Goal: Information Seeking & Learning: Learn about a topic

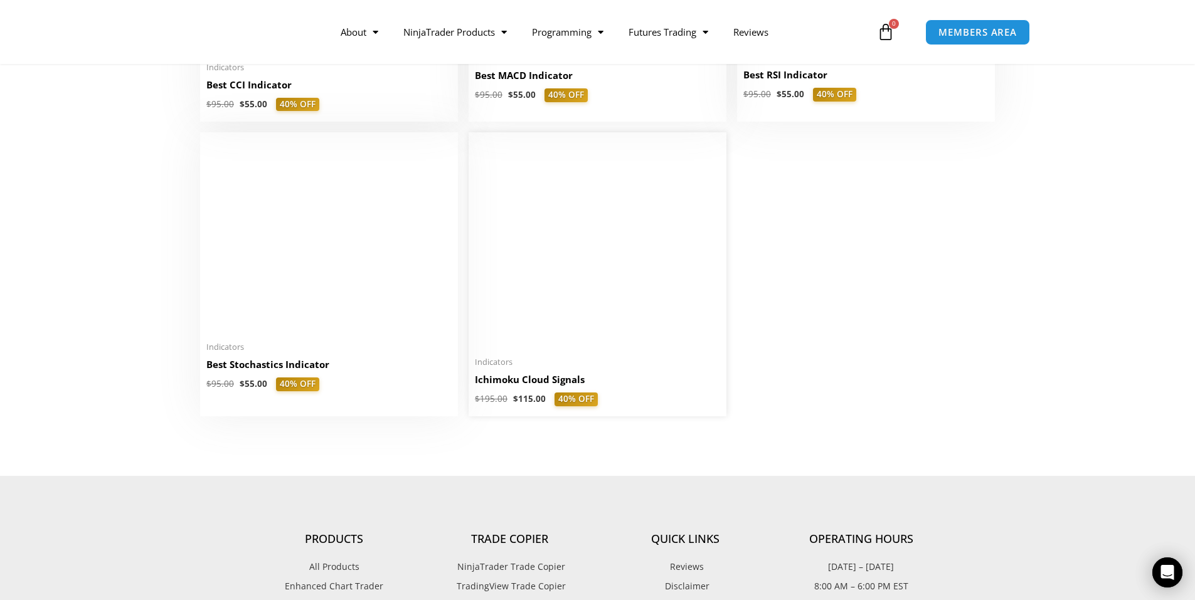
scroll to position [2886, 0]
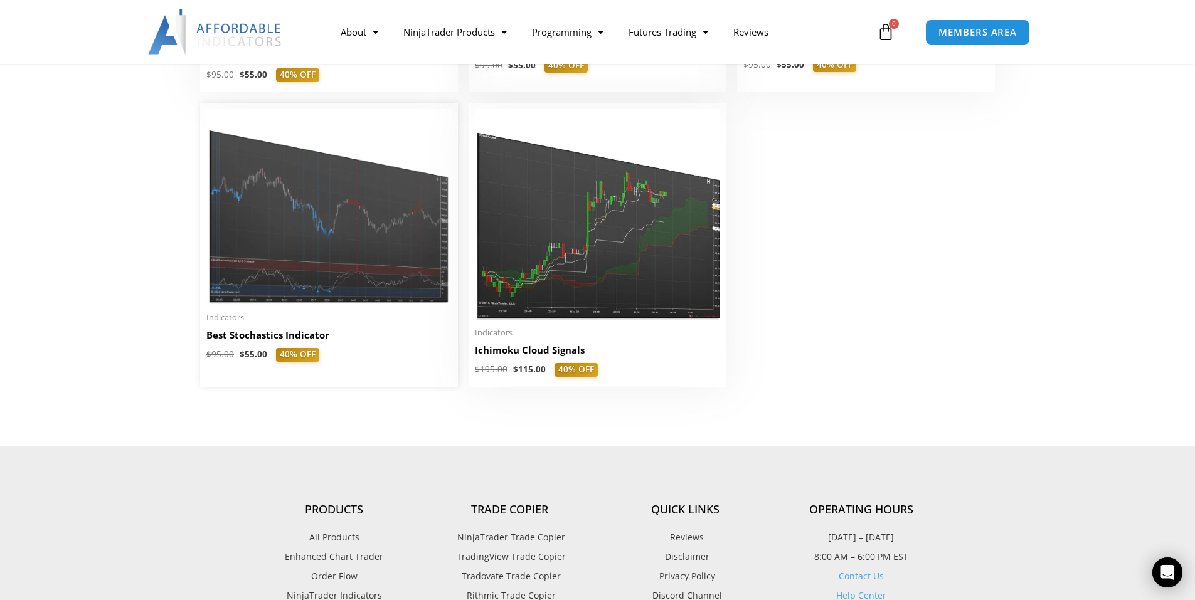
click at [332, 293] on img at bounding box center [328, 207] width 245 height 196
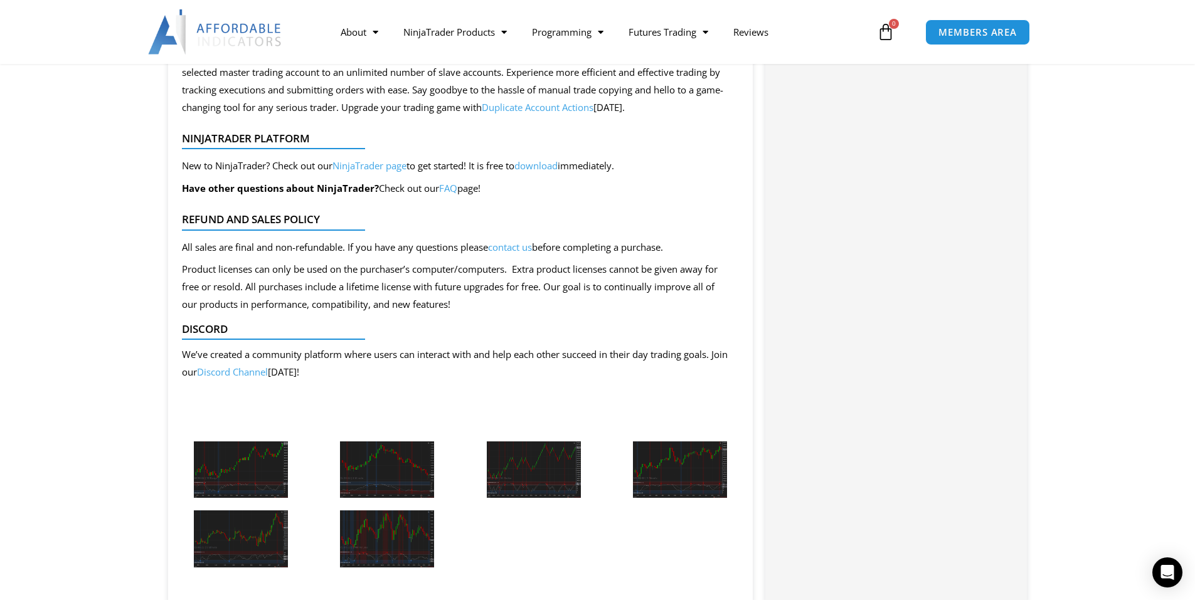
scroll to position [1317, 0]
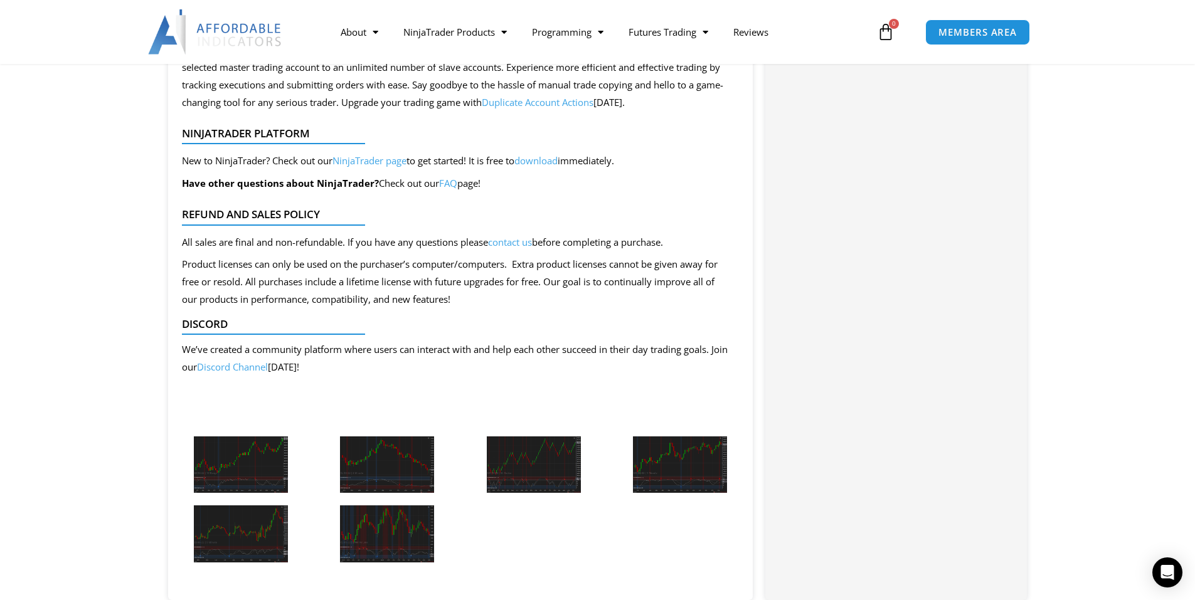
click at [424, 536] on img at bounding box center [387, 534] width 94 height 57
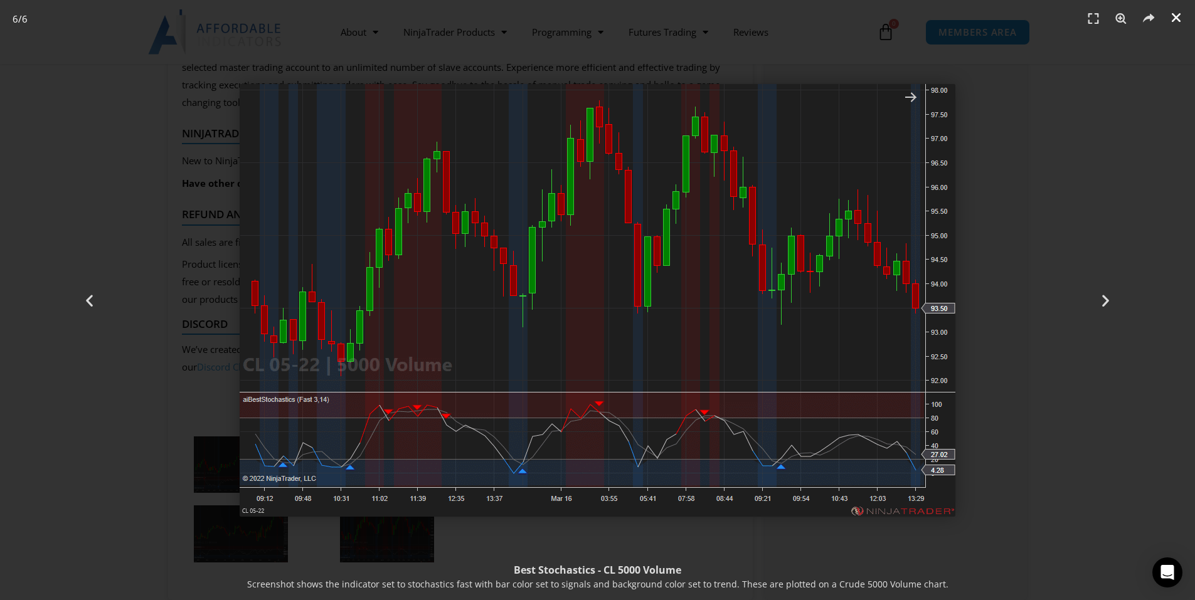
click at [1181, 10] on link "Close (Esc)" at bounding box center [1176, 17] width 19 height 19
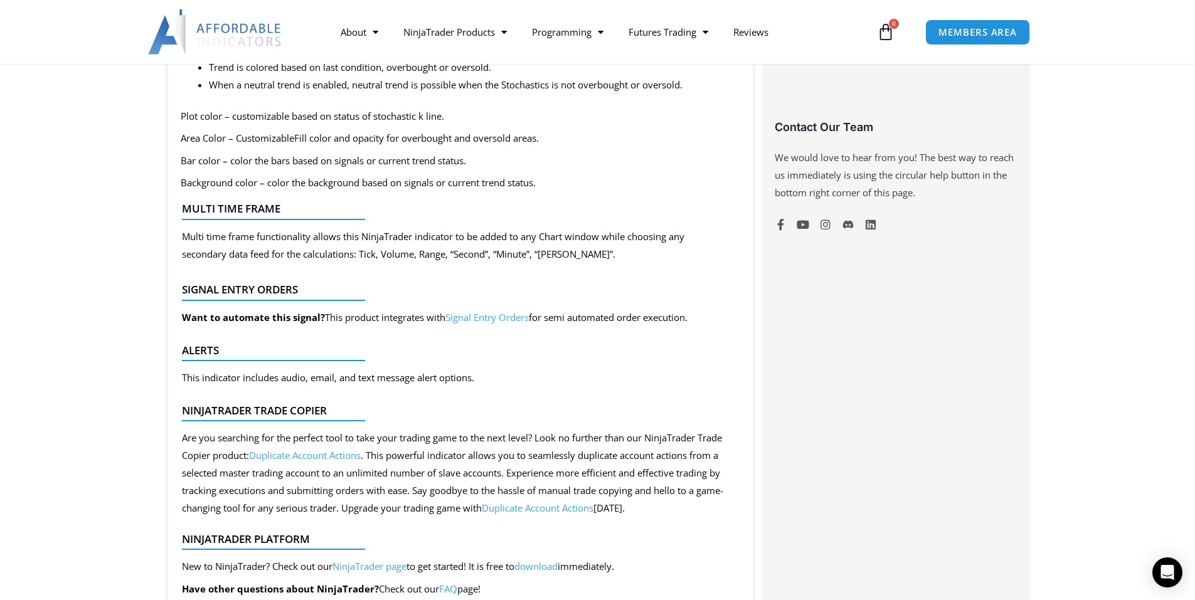
scroll to position [878, 0]
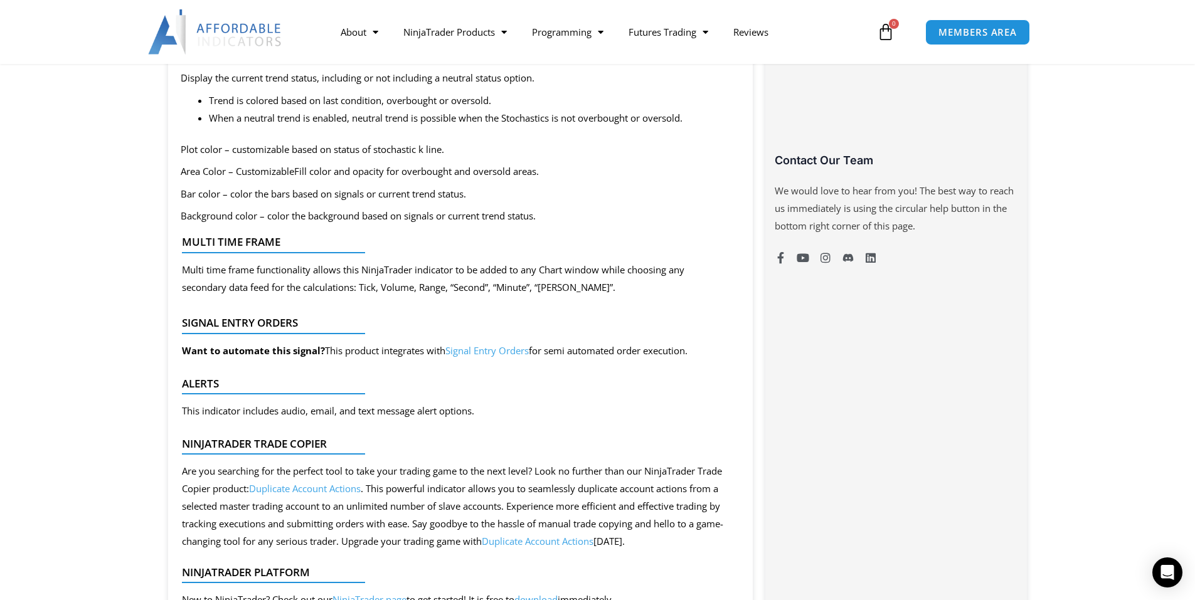
click at [481, 351] on link "Signal Entry Orders" at bounding box center [486, 350] width 83 height 13
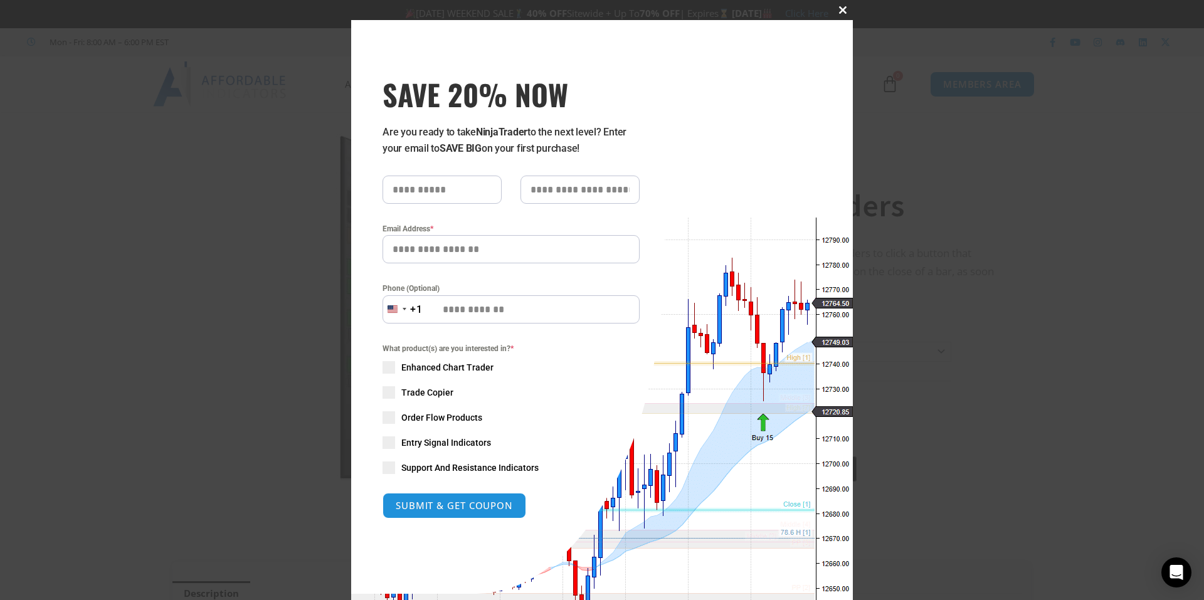
click at [836, 11] on span at bounding box center [843, 10] width 20 height 8
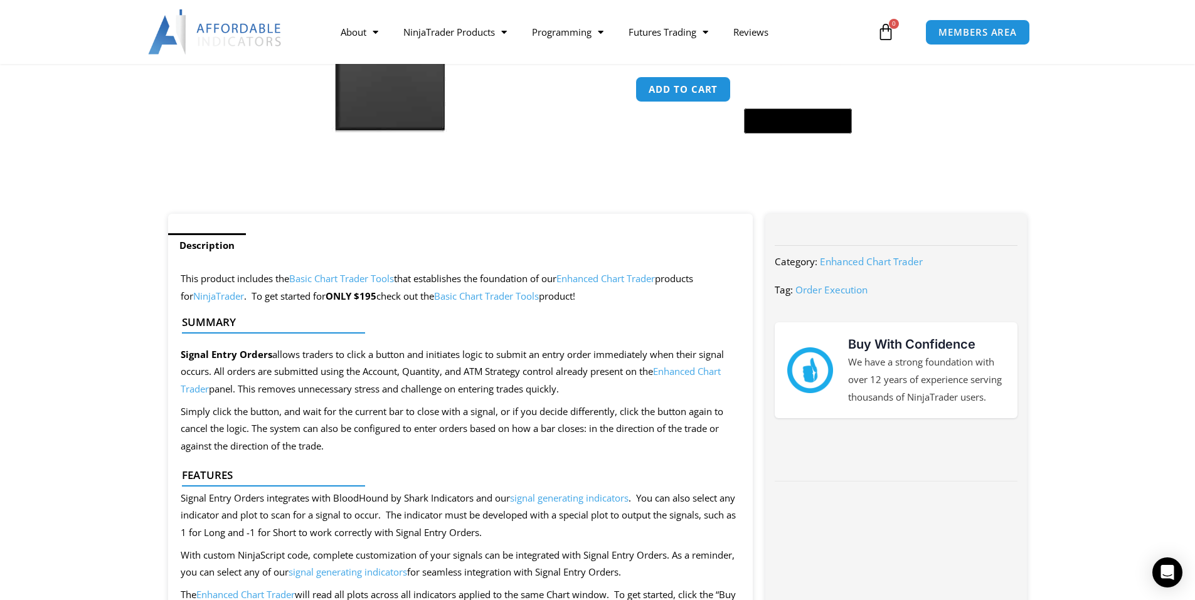
scroll to position [502, 0]
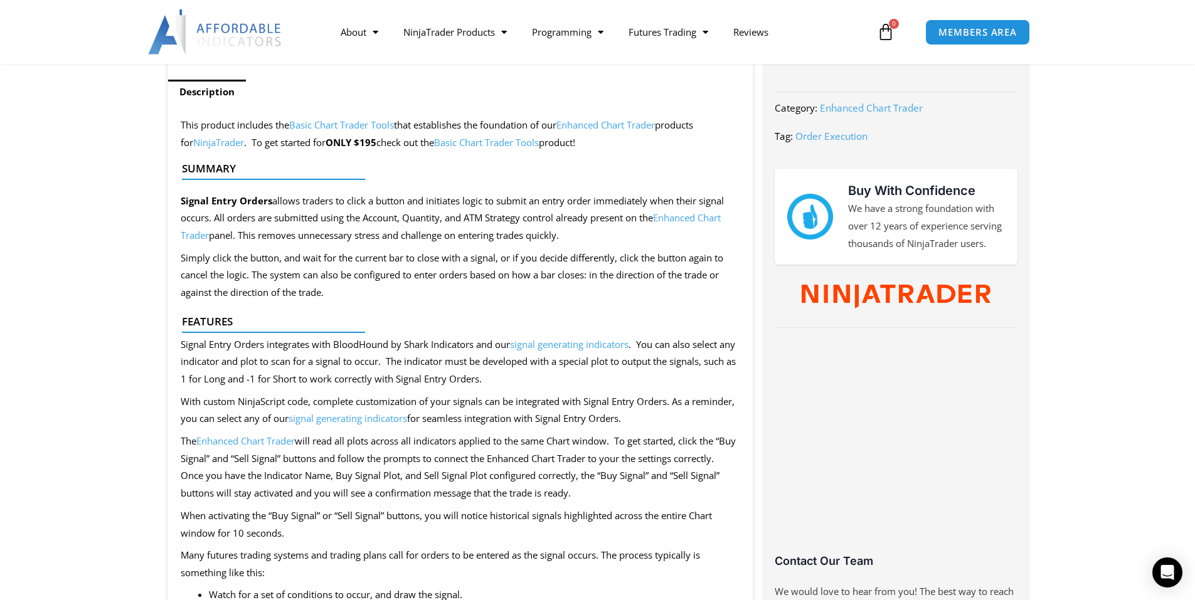
click at [576, 342] on div at bounding box center [456, 337] width 548 height 17
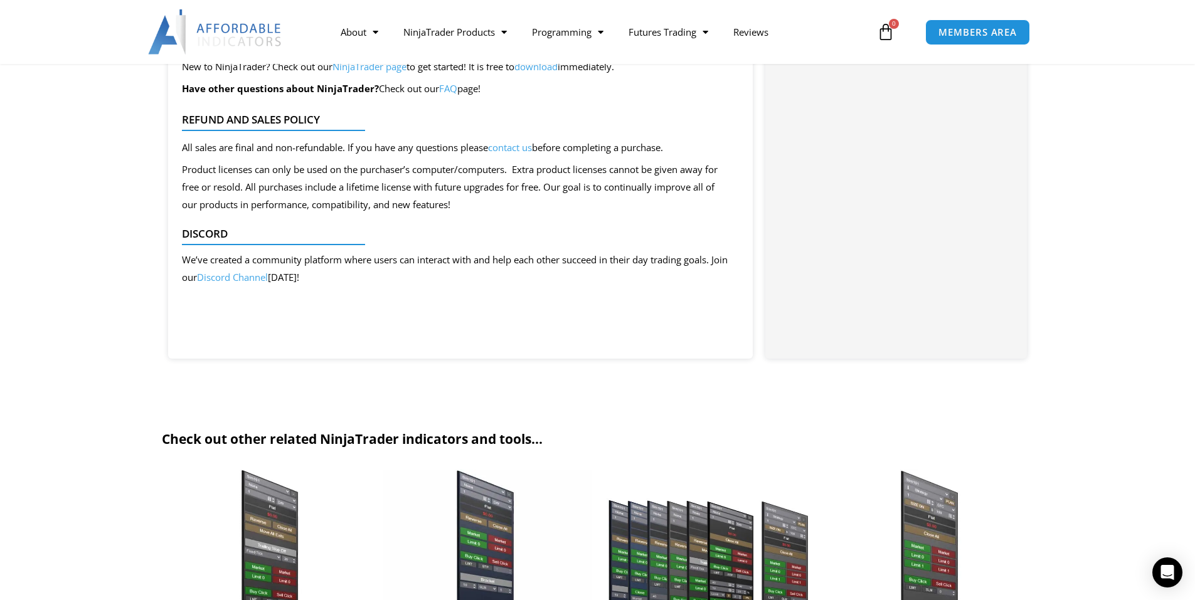
scroll to position [1443, 0]
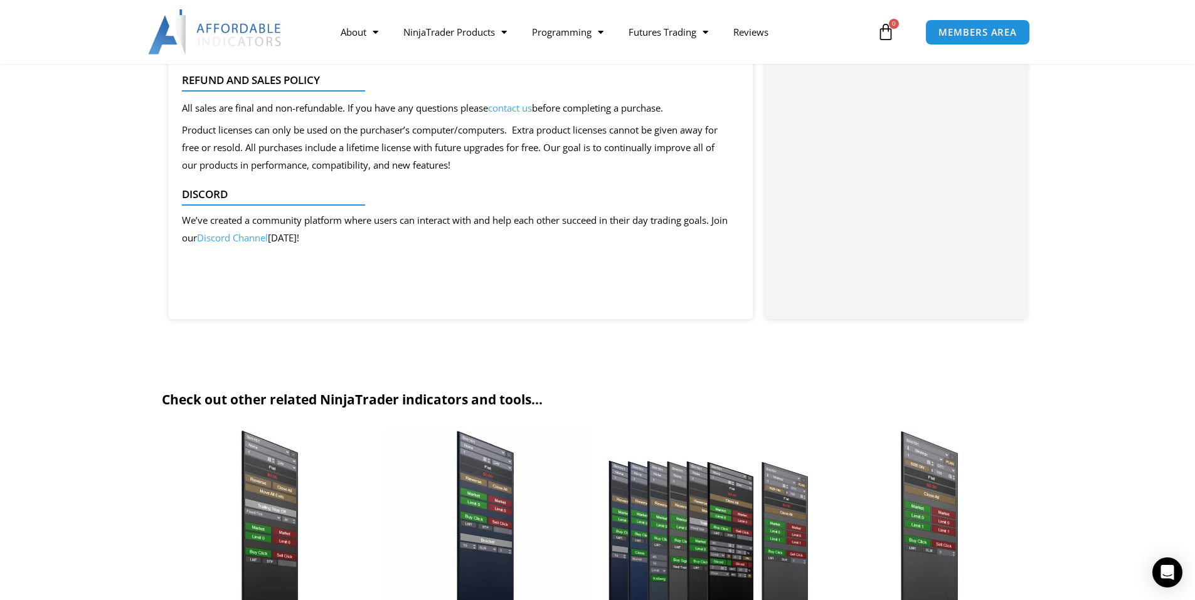
click at [243, 45] on img at bounding box center [215, 31] width 135 height 45
